Goal: Task Accomplishment & Management: Manage account settings

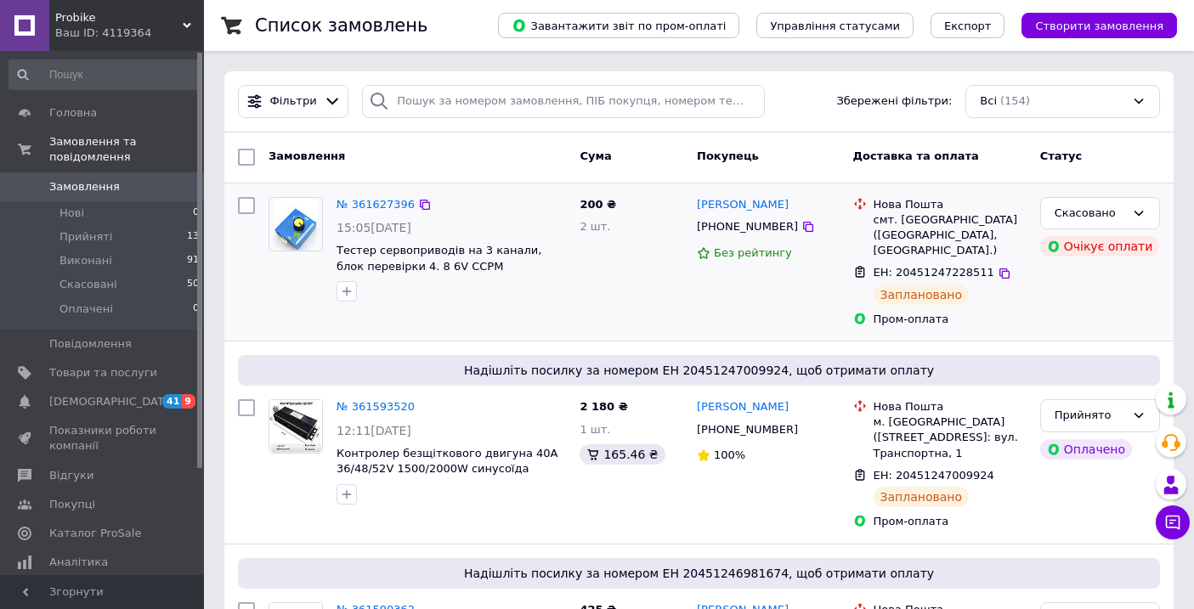
click at [251, 207] on input "checkbox" at bounding box center [246, 205] width 17 height 17
checkbox input "true"
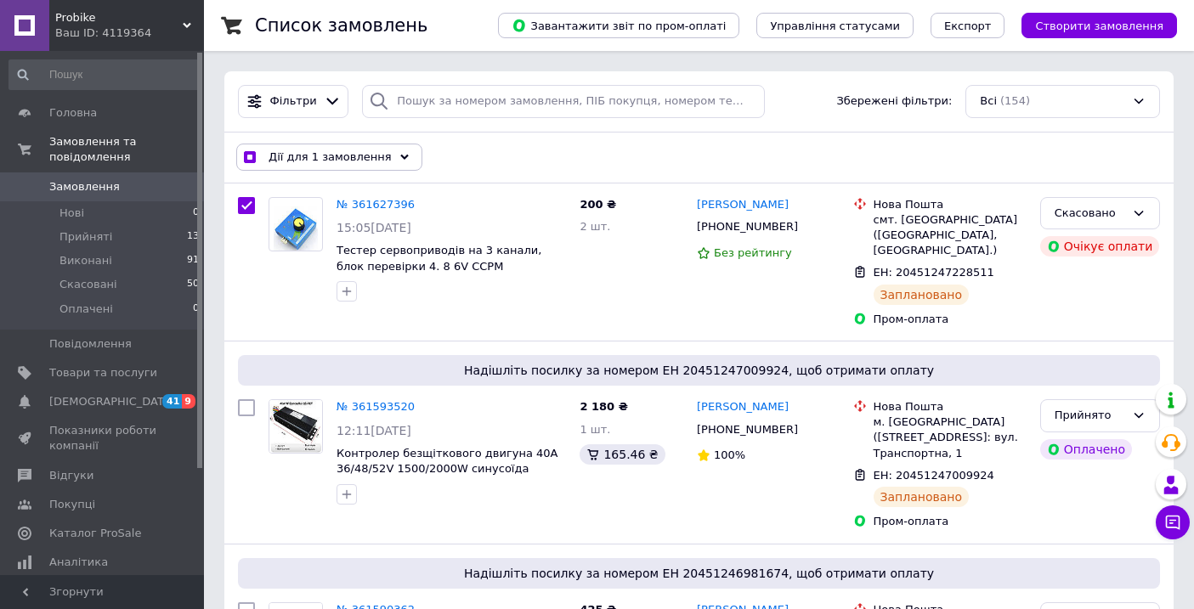
click at [400, 157] on use at bounding box center [404, 157] width 8 height 5
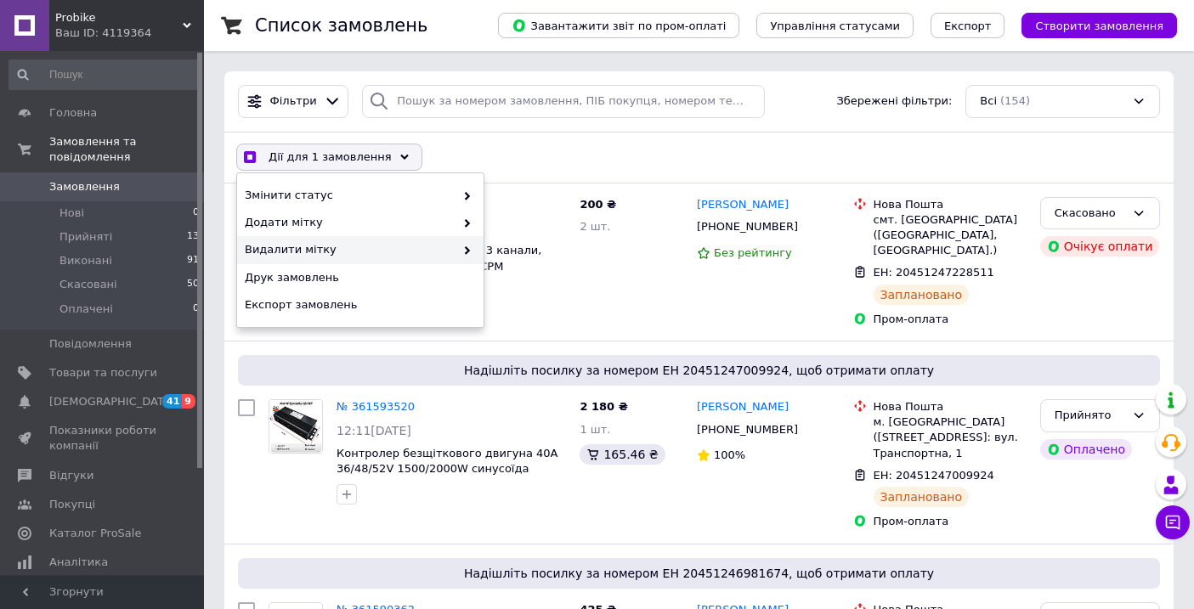
click at [372, 245] on span "Видалити мітку" at bounding box center [350, 249] width 210 height 15
click at [433, 256] on span "Видалити мітку" at bounding box center [350, 249] width 210 height 15
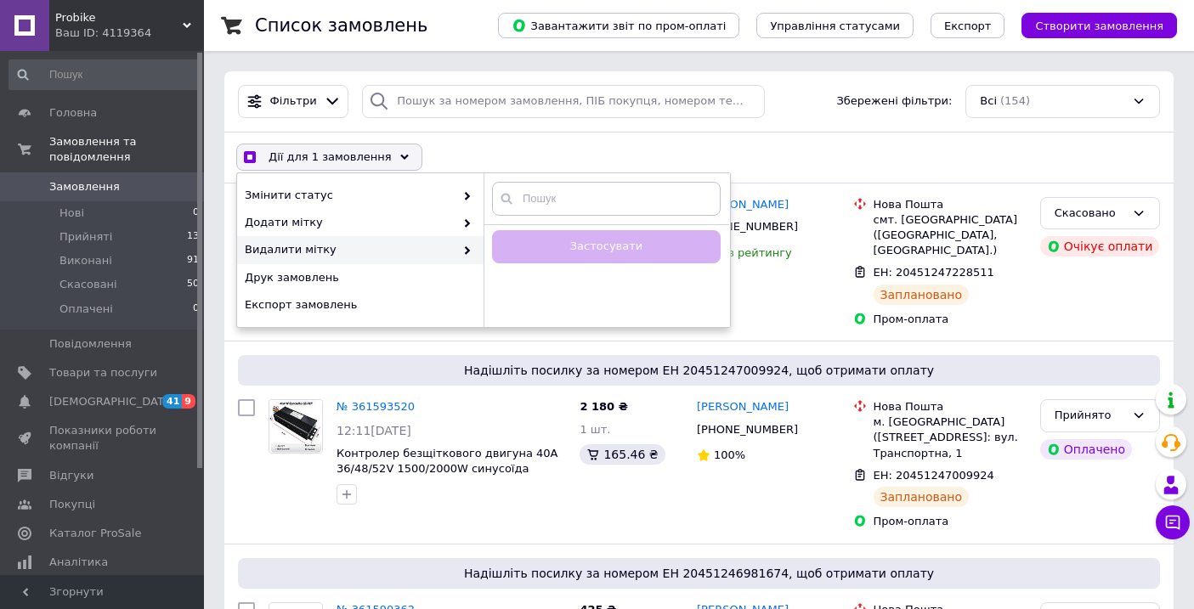
click at [433, 256] on span "Видалити мітку" at bounding box center [350, 249] width 210 height 15
click at [399, 195] on span "Змінити статус" at bounding box center [350, 195] width 210 height 15
click at [402, 196] on span "Змінити статус" at bounding box center [350, 195] width 210 height 15
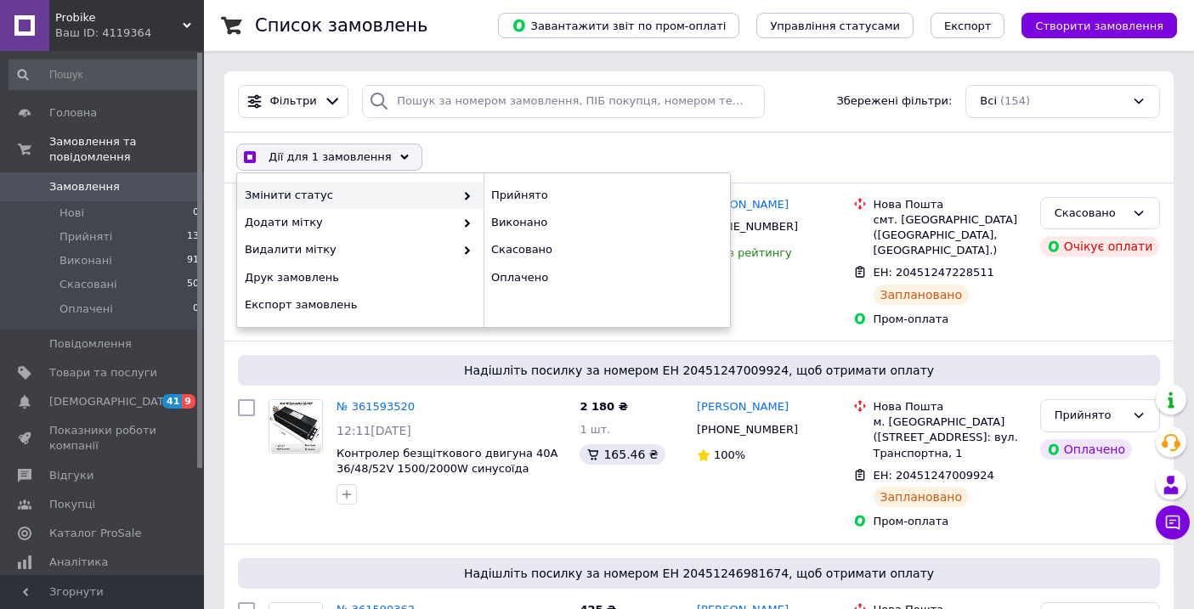
click at [402, 196] on span "Змінити статус" at bounding box center [350, 195] width 210 height 15
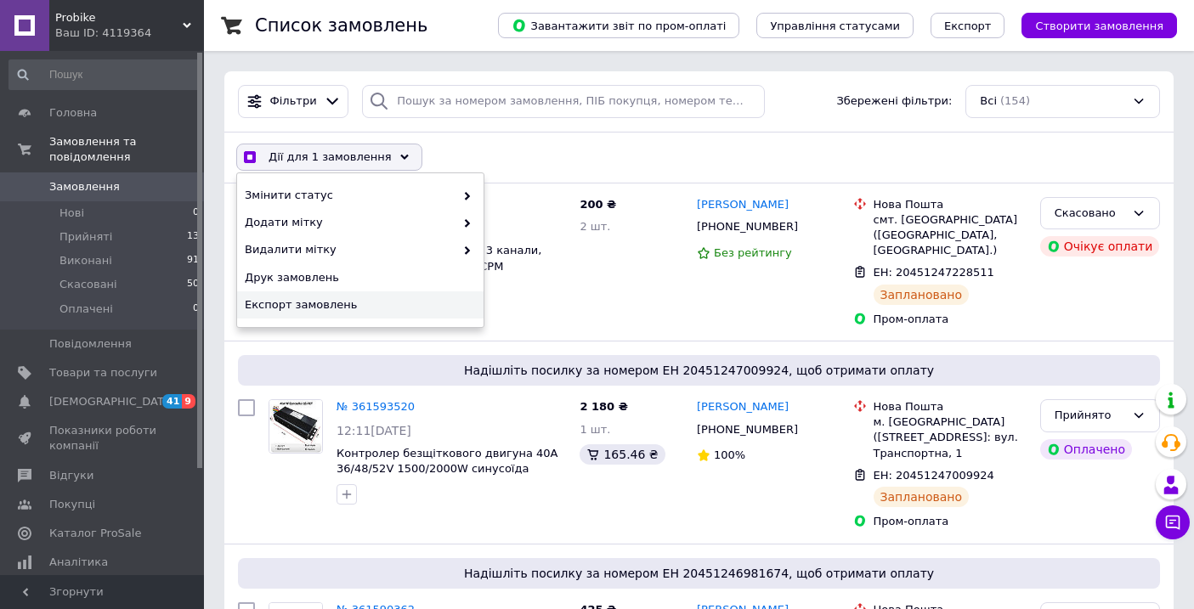
click at [998, 157] on div "Дії для 1 замовлення Вибрати все 154 замовлень Вибрані всі 154 замовлень Скасув…" at bounding box center [699, 157] width 943 height 44
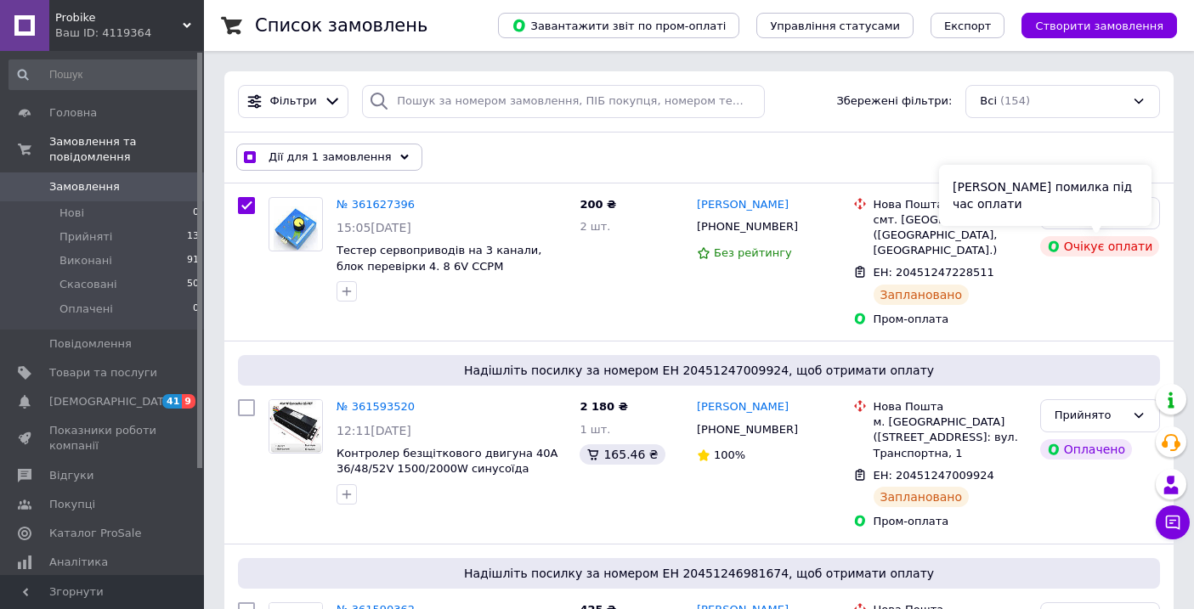
click at [1141, 218] on div "[PERSON_NAME] помилка під час оплати" at bounding box center [1045, 195] width 212 height 61
click at [1164, 216] on div "Скасовано Очікує оплати" at bounding box center [1100, 262] width 133 height 144
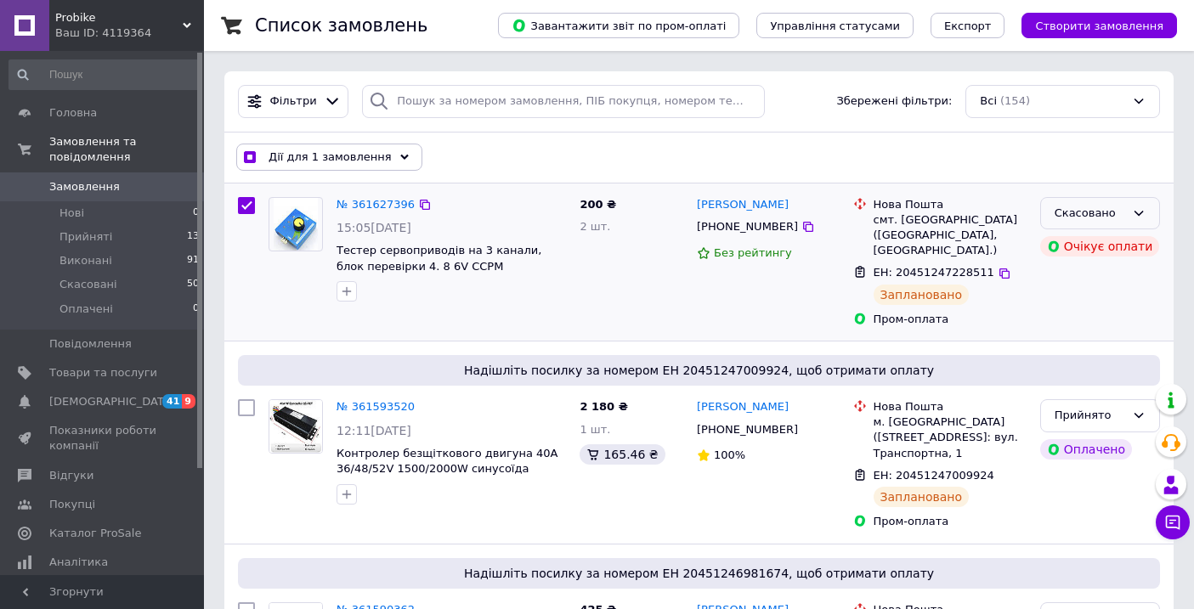
click at [1147, 216] on div "Скасовано" at bounding box center [1100, 213] width 120 height 33
click at [1145, 213] on icon at bounding box center [1139, 214] width 14 height 14
checkbox input "true"
drag, startPoint x: 246, startPoint y: 201, endPoint x: 317, endPoint y: 178, distance: 74.5
click at [246, 201] on input "checkbox" at bounding box center [246, 205] width 17 height 17
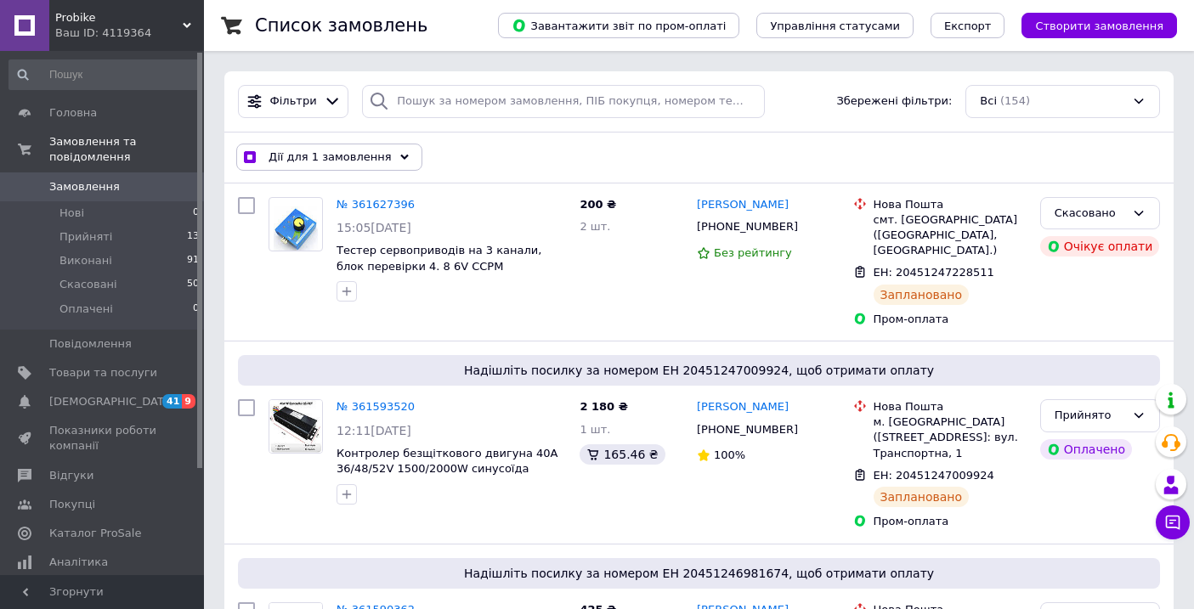
checkbox input "false"
